Goal: Transaction & Acquisition: Purchase product/service

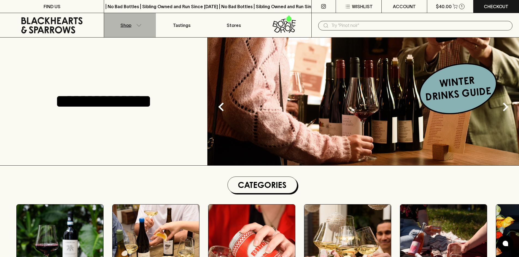
click at [122, 23] on p "Shop" at bounding box center [125, 25] width 11 height 7
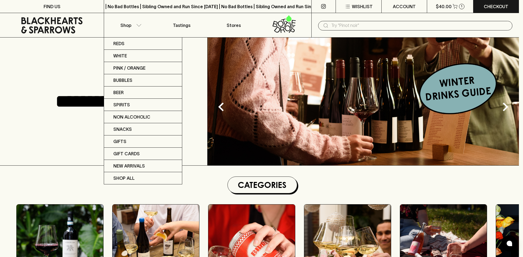
click at [126, 37] on div at bounding box center [261, 128] width 523 height 257
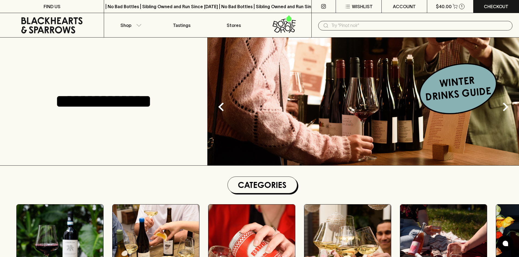
click at [127, 41] on link "Reds" at bounding box center [133, 41] width 59 height 7
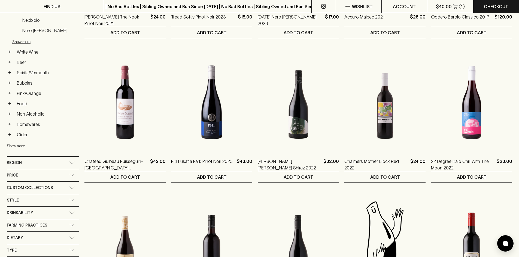
scroll to position [245, 0]
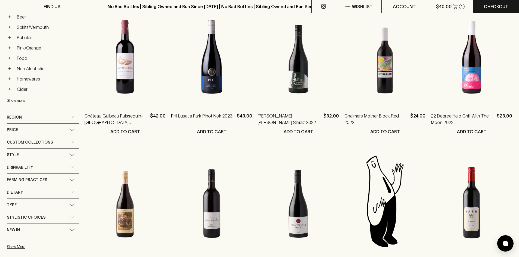
click at [47, 146] on span "Custom Collections" at bounding box center [30, 142] width 46 height 7
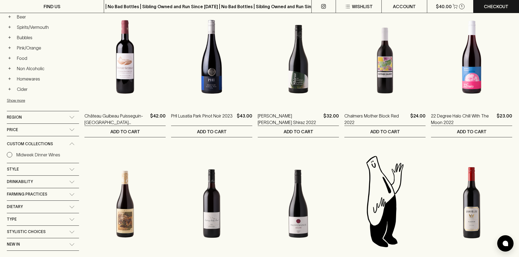
click at [53, 168] on div "Style" at bounding box center [38, 169] width 62 height 7
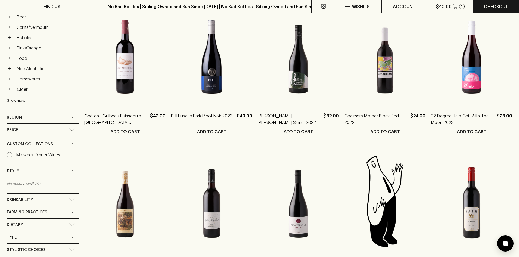
click at [53, 168] on div "Style" at bounding box center [38, 171] width 62 height 7
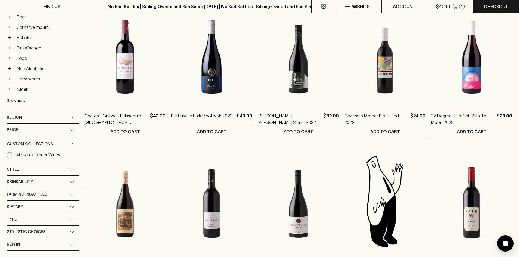
click at [51, 198] on div "Farming Practices" at bounding box center [43, 194] width 72 height 12
click at [45, 224] on div "Dietary" at bounding box center [38, 221] width 62 height 7
click at [24, 211] on div "Sustainable" at bounding box center [43, 209] width 72 height 11
click at [23, 210] on p "Sustainable" at bounding box center [27, 207] width 23 height 7
click at [12, 210] on input "Sustainable" at bounding box center [9, 206] width 5 height 5
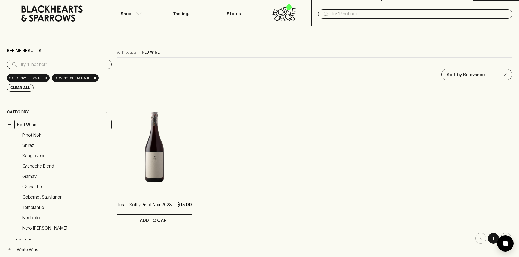
scroll to position [10, 0]
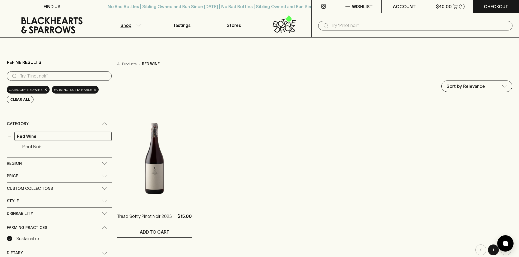
scroll to position [10, 0]
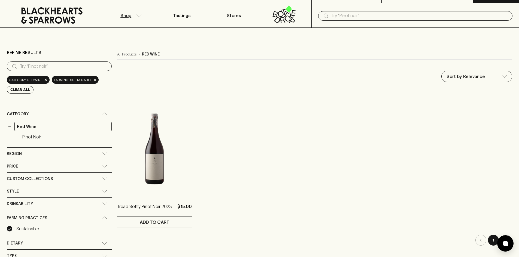
click at [90, 82] on div "farming: Sustainable ×" at bounding box center [75, 80] width 47 height 8
click at [93, 81] on span "×" at bounding box center [94, 80] width 3 height 6
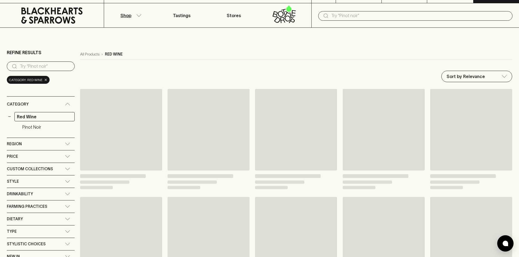
click at [44, 79] on span "×" at bounding box center [45, 80] width 3 height 6
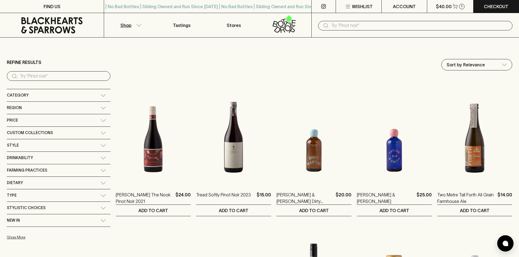
click at [45, 169] on span "Farming Practices" at bounding box center [27, 170] width 40 height 7
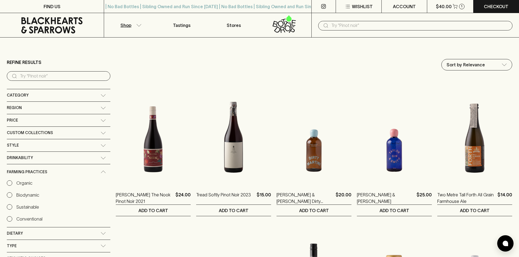
click at [45, 169] on span "Farming Practices" at bounding box center [27, 172] width 40 height 7
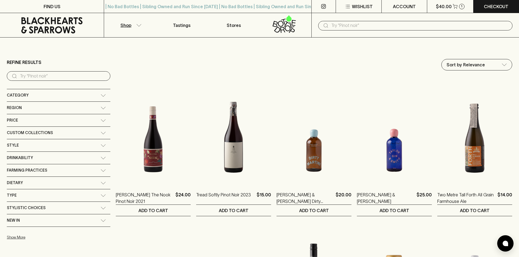
click at [51, 188] on div "Dietary" at bounding box center [58, 183] width 103 height 12
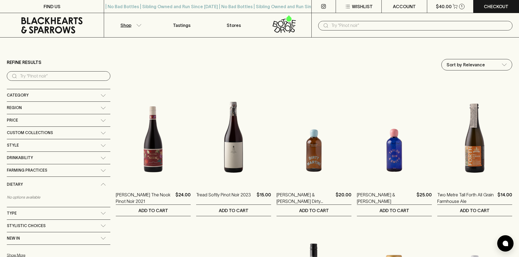
drag, startPoint x: 51, startPoint y: 187, endPoint x: 51, endPoint y: 172, distance: 15.0
click at [51, 187] on div "Dietary" at bounding box center [54, 184] width 94 height 7
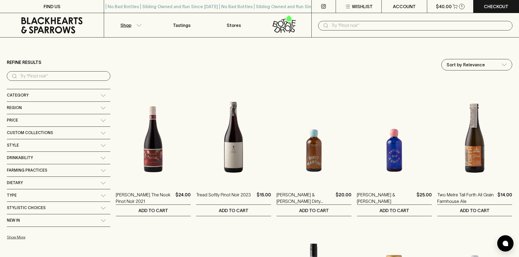
click at [51, 172] on div "Farming Practices" at bounding box center [54, 170] width 94 height 7
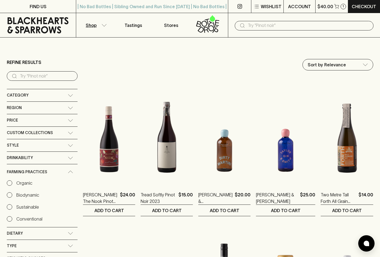
click at [30, 90] on div "Category" at bounding box center [42, 95] width 71 height 12
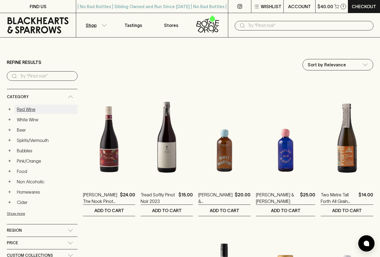
click at [30, 108] on link "Red Wine" at bounding box center [45, 109] width 63 height 9
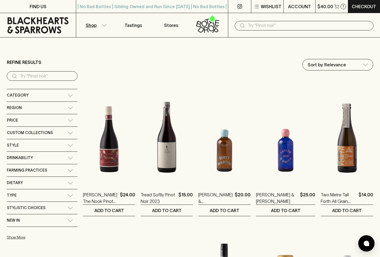
click at [66, 172] on div "Farming Practices" at bounding box center [42, 170] width 71 height 12
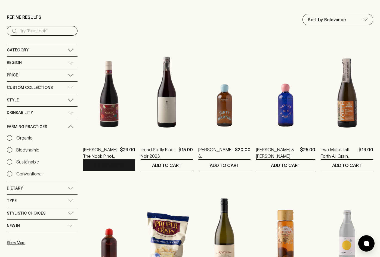
scroll to position [54, 0]
